Goal: Information Seeking & Learning: Learn about a topic

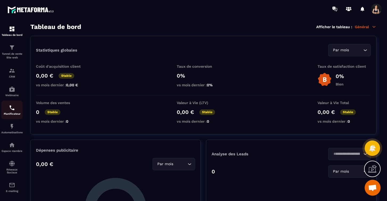
click at [11, 105] on img at bounding box center [12, 108] width 6 height 6
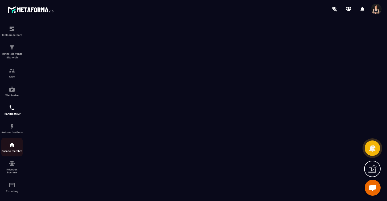
click at [13, 150] on div "Espace membre" at bounding box center [11, 147] width 21 height 11
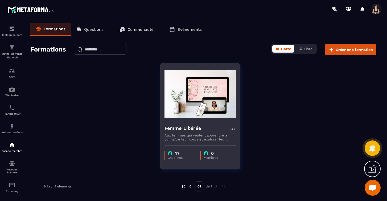
click at [181, 134] on p "Aux femmes qui veulent apprendre à connaître leur corps et explorer leur plaisi…" at bounding box center [199, 138] width 71 height 8
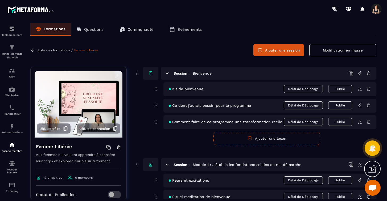
click at [359, 91] on icon at bounding box center [359, 89] width 5 height 5
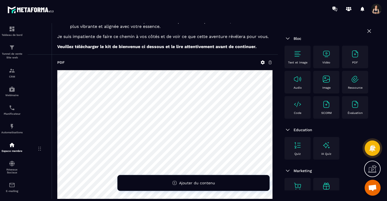
scroll to position [367, 0]
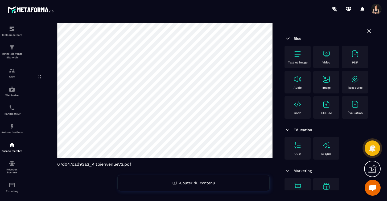
click at [369, 31] on icon at bounding box center [369, 31] width 6 height 6
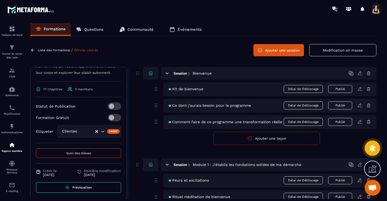
scroll to position [90, 0]
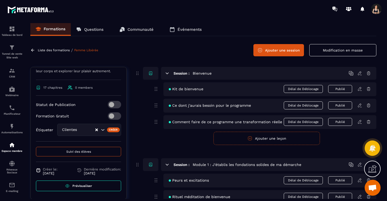
click at [67, 187] on icon at bounding box center [67, 186] width 1 height 1
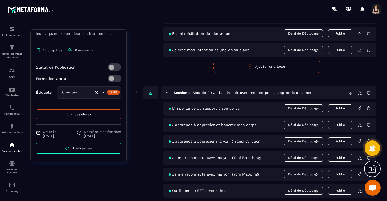
scroll to position [164, 0]
click at [361, 109] on icon at bounding box center [359, 108] width 5 height 5
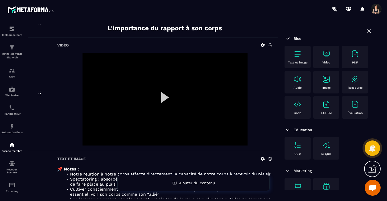
scroll to position [85, 0]
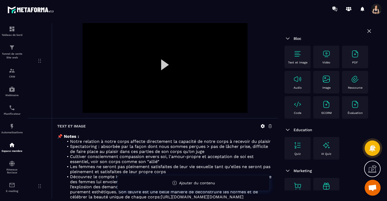
click at [262, 127] on icon at bounding box center [263, 126] width 4 height 4
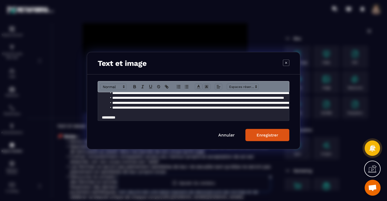
scroll to position [0, 0]
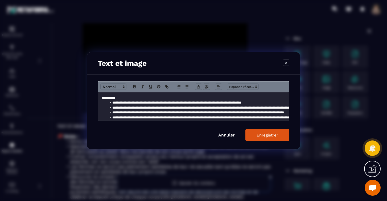
click at [124, 61] on h3 "Text et image" at bounding box center [122, 63] width 49 height 9
click at [226, 133] on link "Annuler" at bounding box center [226, 135] width 16 height 5
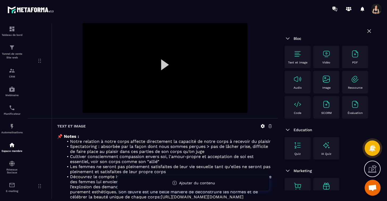
click at [68, 126] on h6 "Text et image" at bounding box center [71, 126] width 28 height 4
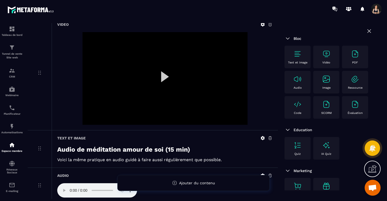
scroll to position [325, 0]
click at [263, 25] on icon at bounding box center [262, 24] width 5 height 5
